Goal: Information Seeking & Learning: Learn about a topic

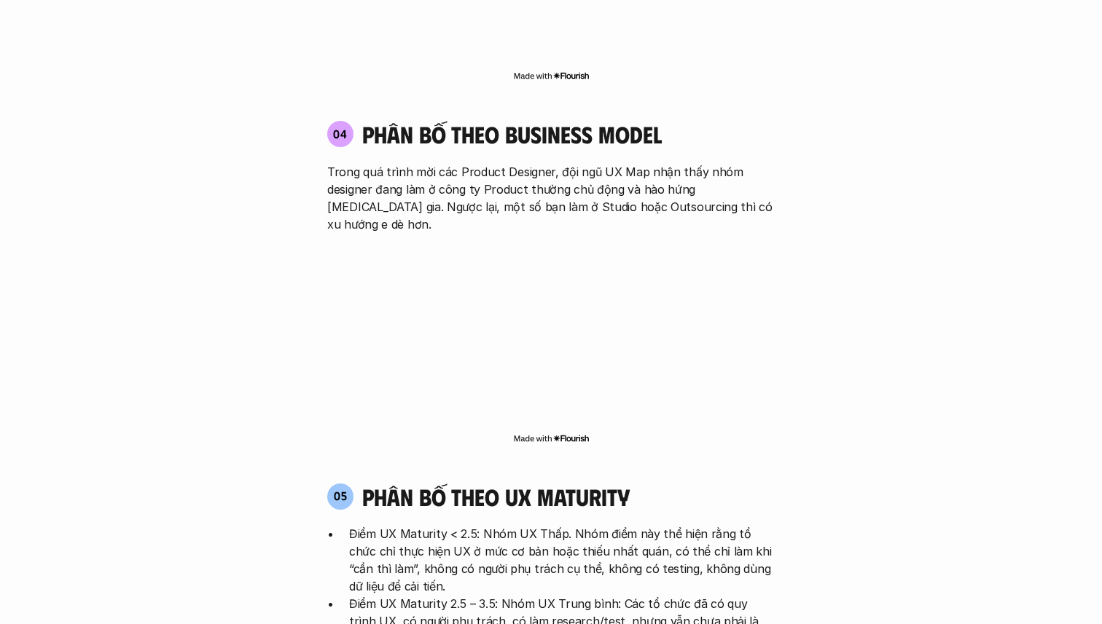
scroll to position [2571, 0]
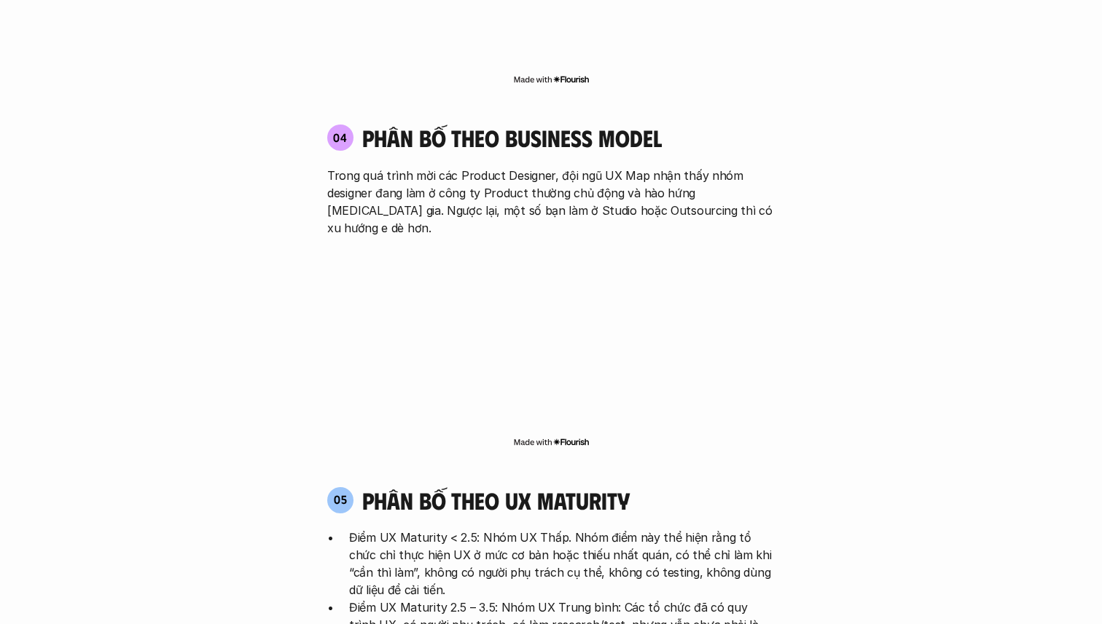
click at [619, 167] on p "Trong quá trình mời các Product Designer, đội ngũ UX Map nhận thấy nhóm designe…" at bounding box center [550, 202] width 447 height 70
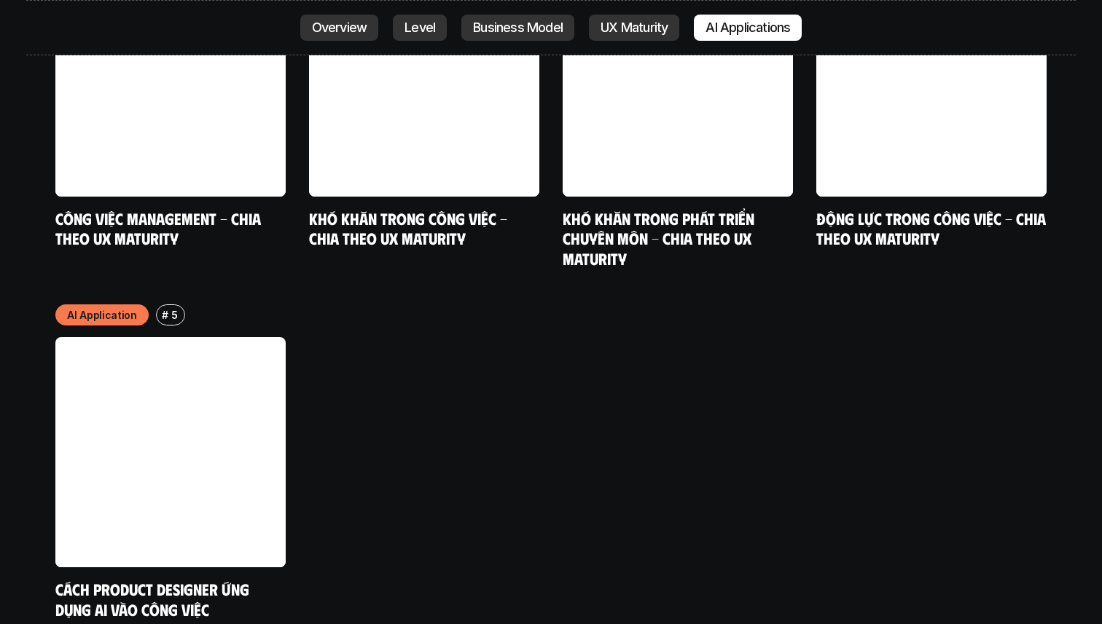
scroll to position [7623, 0]
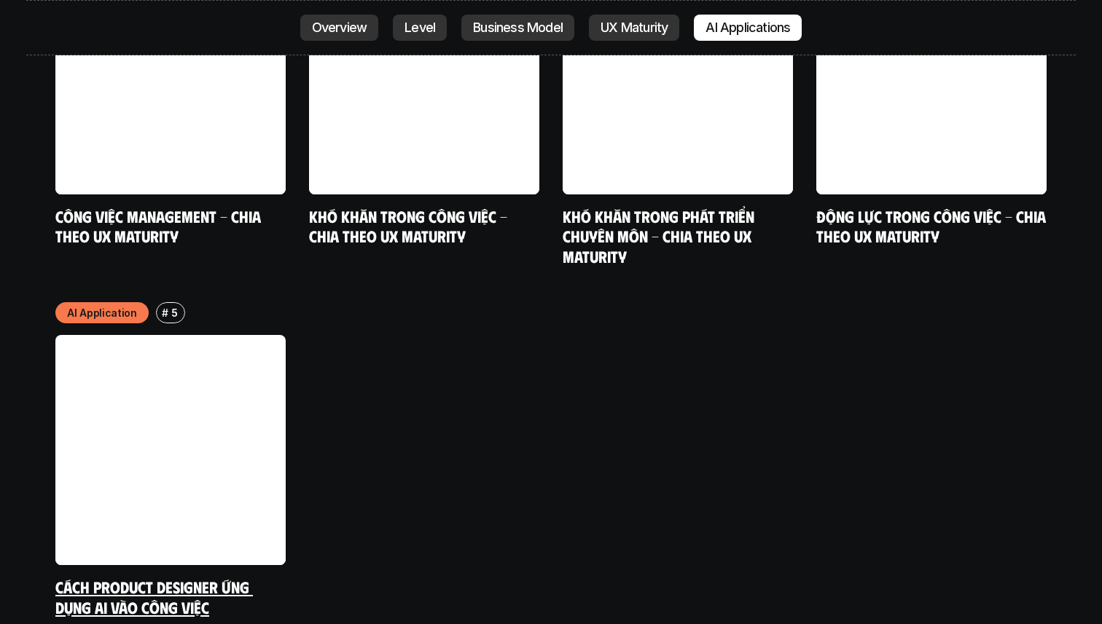
click at [143, 577] on link "Cách Product Designer ứng dụng AI vào công việc" at bounding box center [153, 597] width 197 height 40
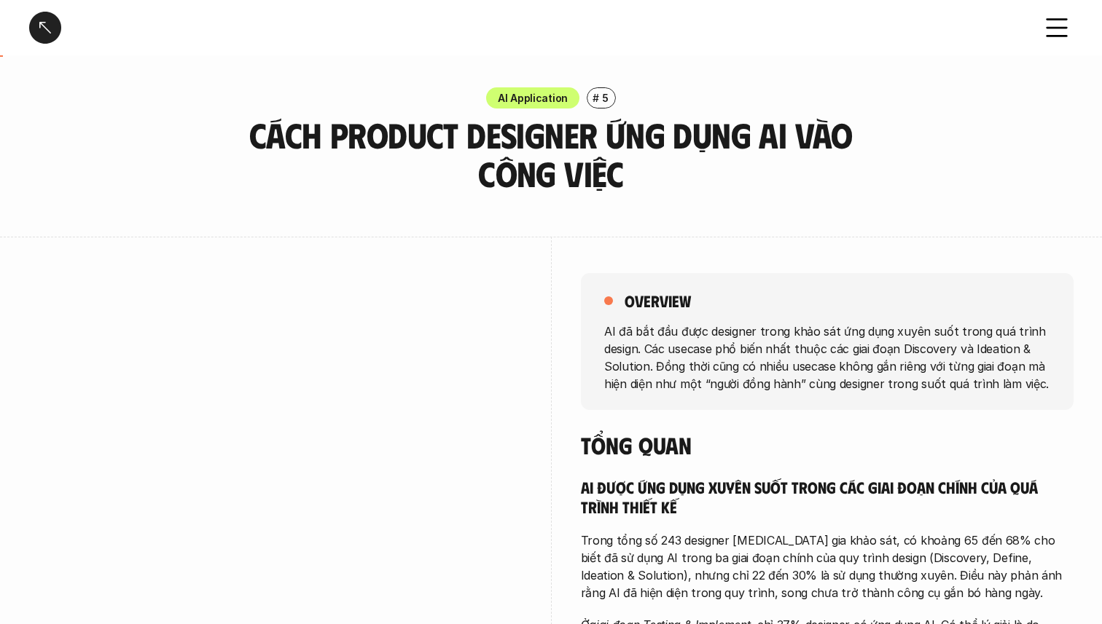
click at [44, 31] on div at bounding box center [45, 28] width 32 height 32
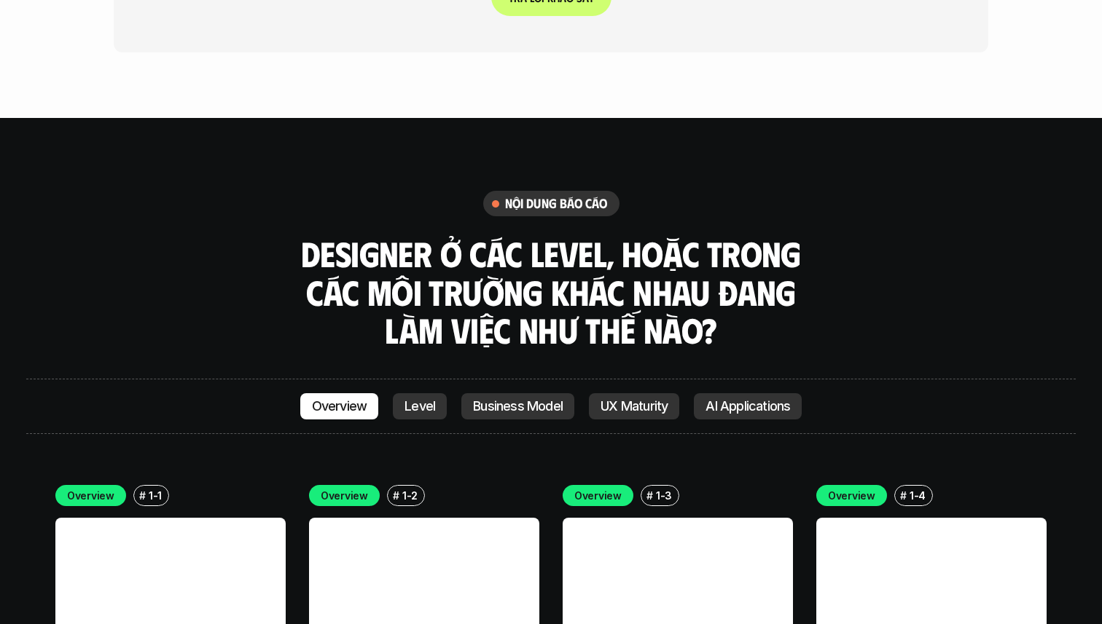
scroll to position [3897, 0]
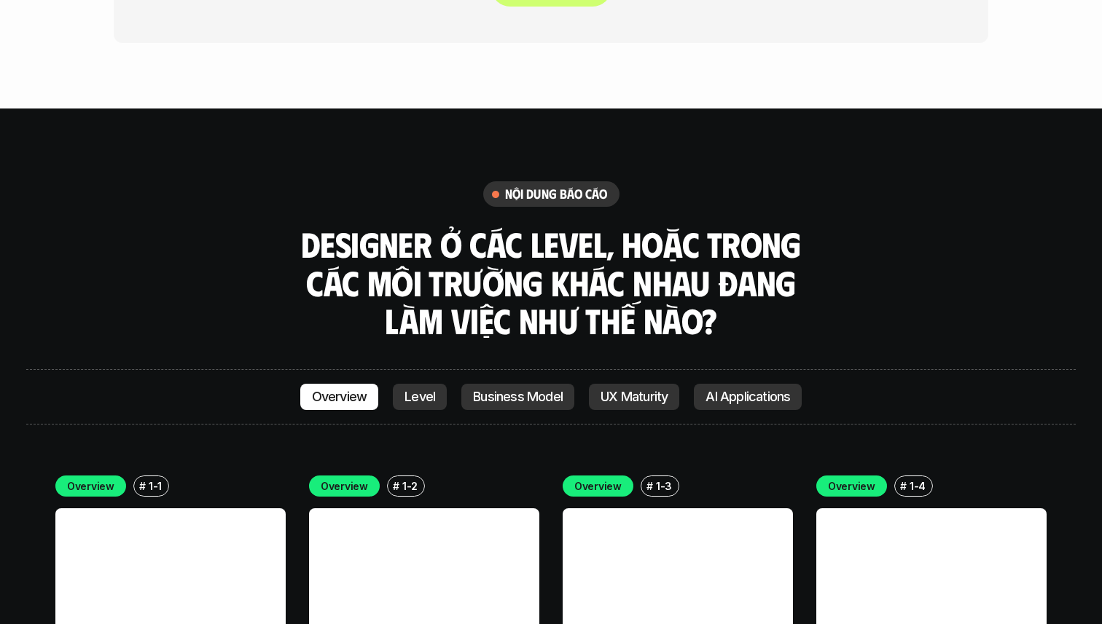
click at [631, 384] on link "UX Maturity" at bounding box center [634, 397] width 90 height 26
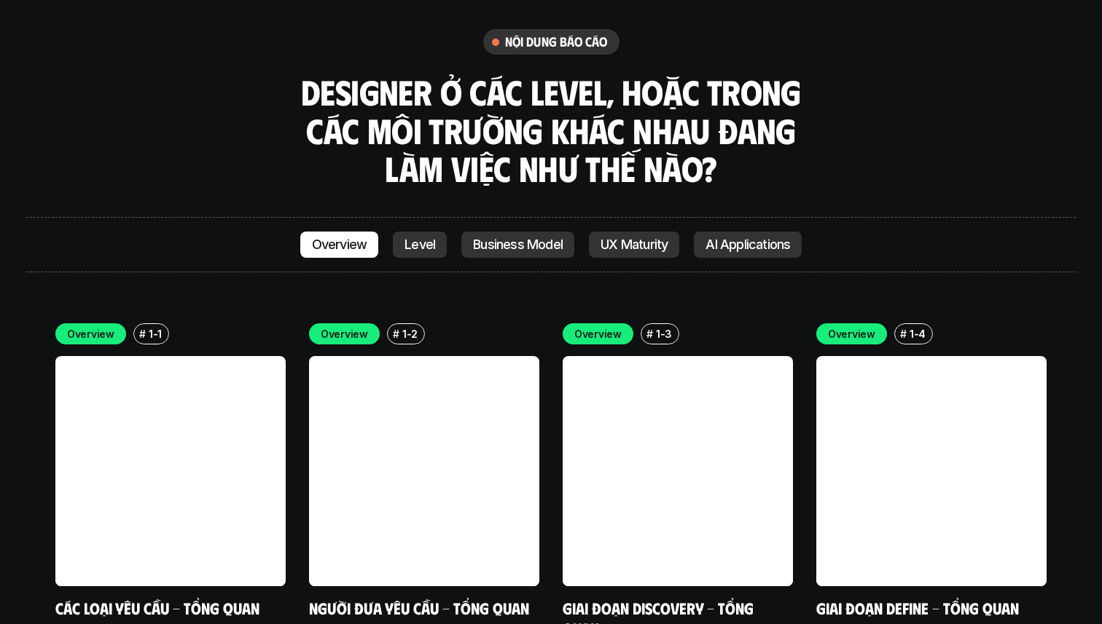
scroll to position [4053, 0]
